Goal: Information Seeking & Learning: Learn about a topic

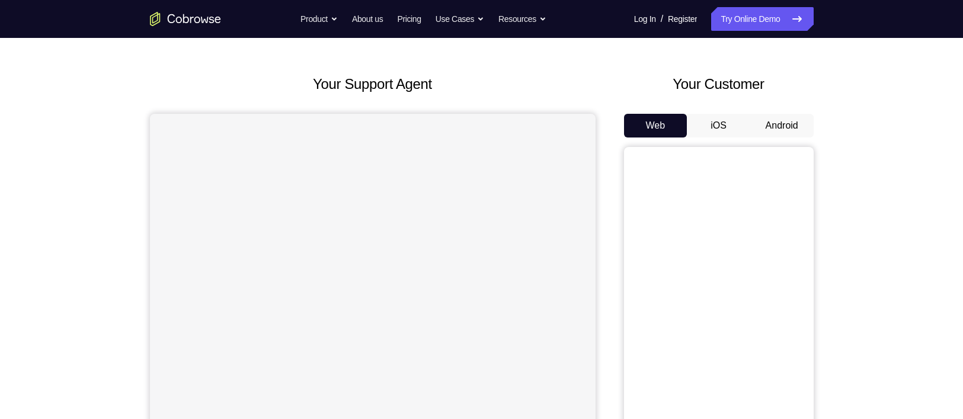
scroll to position [34, 0]
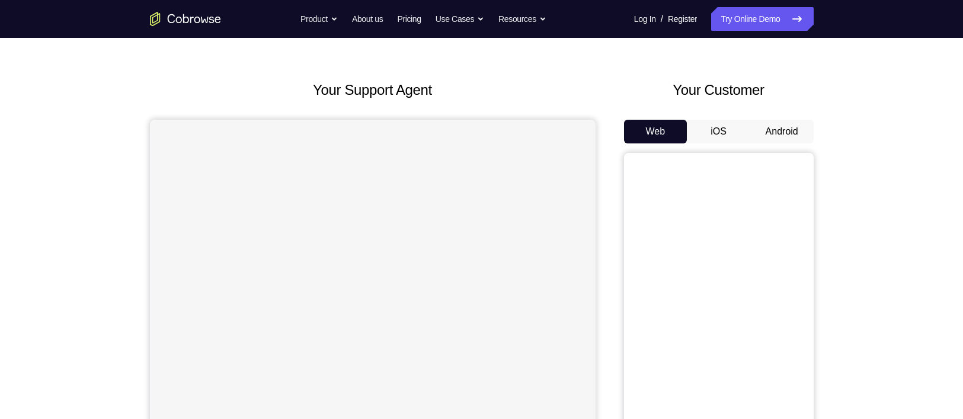
click at [790, 136] on button "Android" at bounding box center [781, 132] width 63 height 24
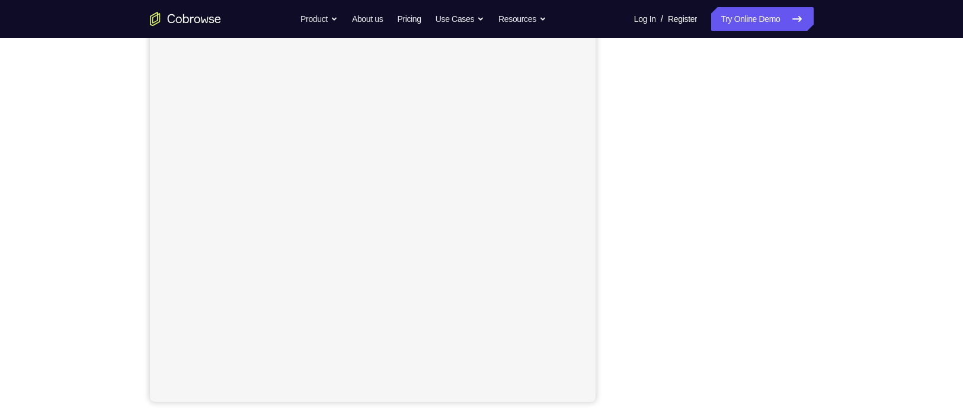
scroll to position [143, 0]
click at [37, 217] on div "Your Support Agent Your Customer Web iOS Android Next Steps We’d be happy to gi…" at bounding box center [481, 286] width 963 height 782
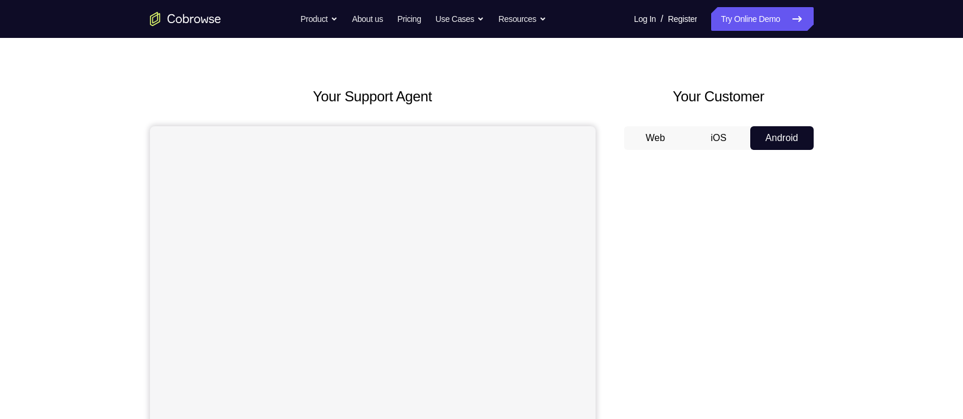
scroll to position [23, 0]
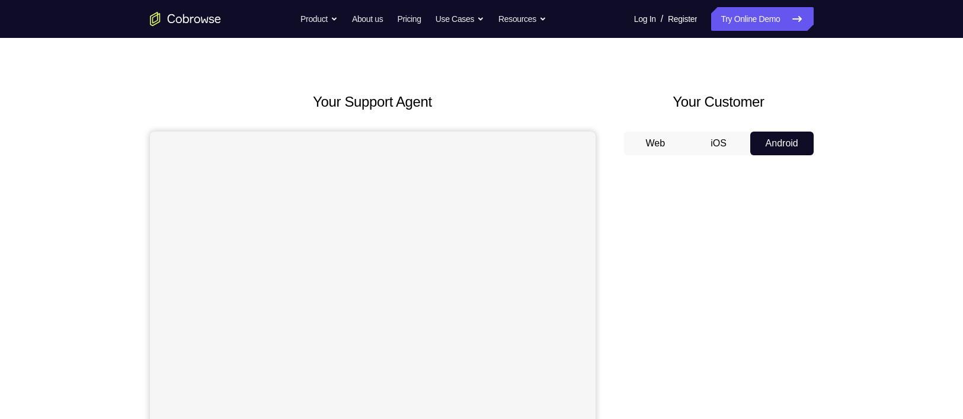
click at [712, 142] on button "iOS" at bounding box center [718, 144] width 63 height 24
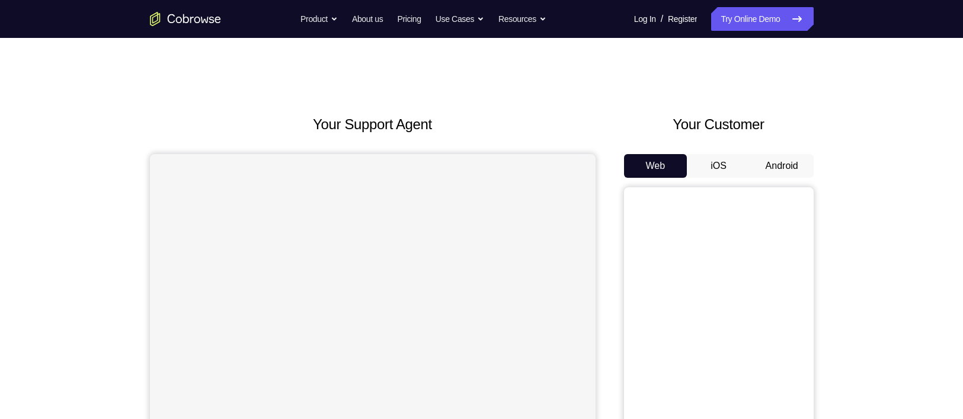
click at [783, 169] on button "Android" at bounding box center [781, 166] width 63 height 24
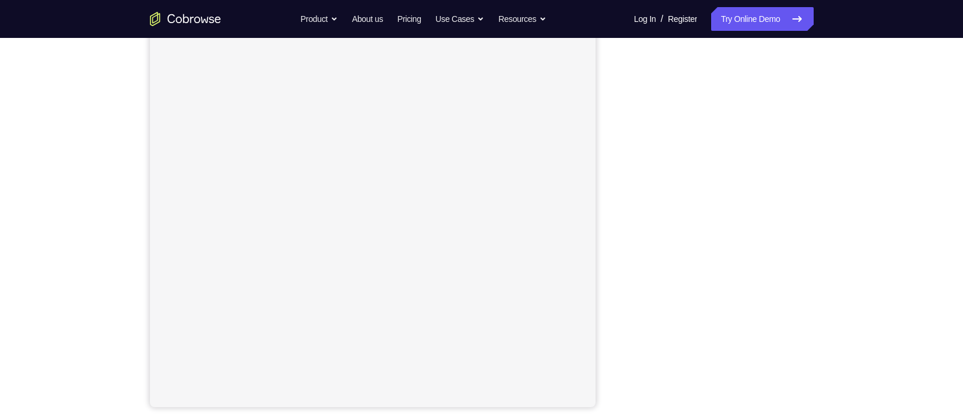
scroll to position [147, 0]
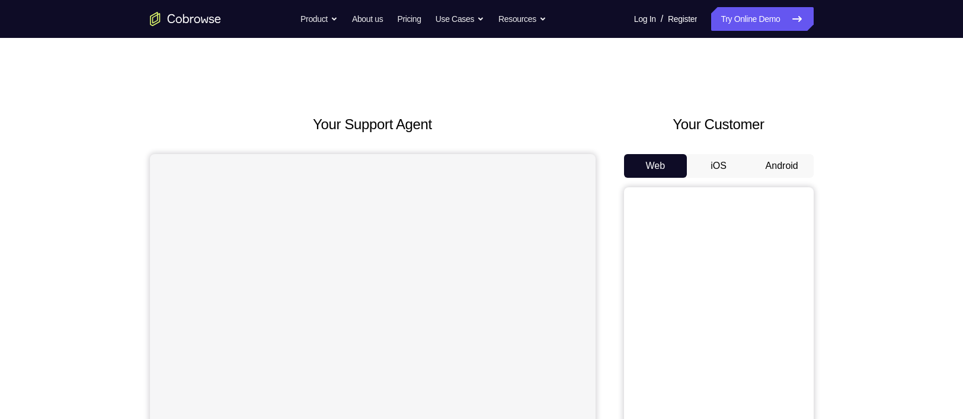
click at [774, 165] on button "Android" at bounding box center [781, 166] width 63 height 24
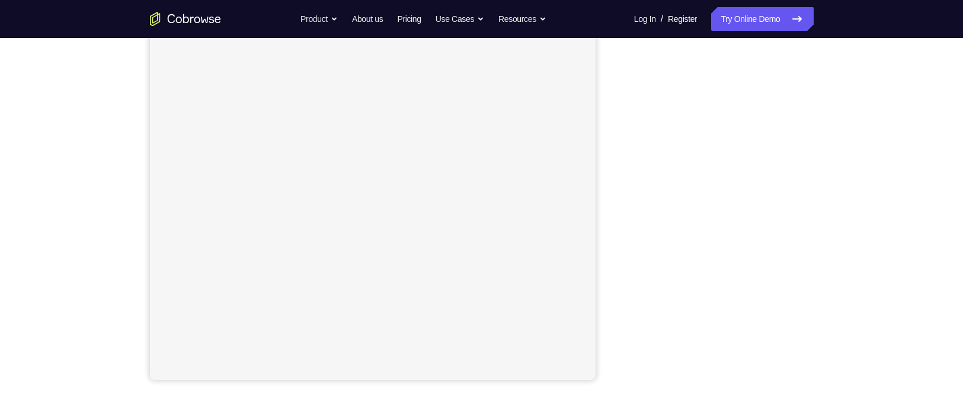
scroll to position [177, 0]
